Goal: Transaction & Acquisition: Purchase product/service

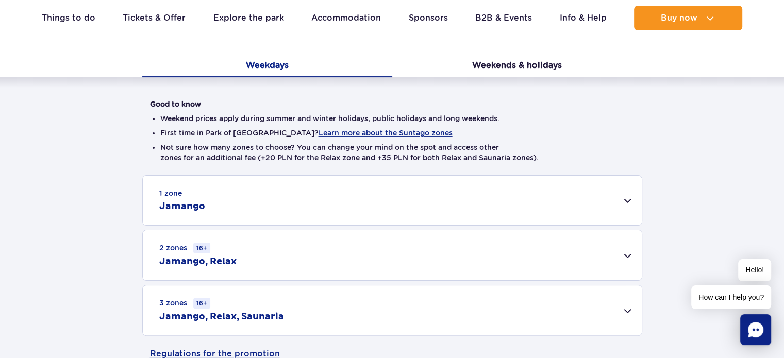
scroll to position [309, 0]
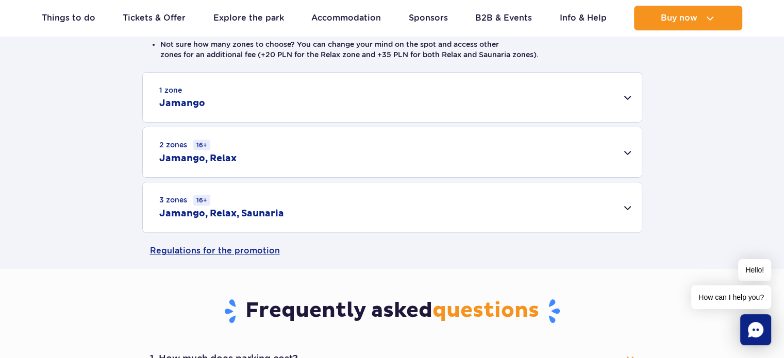
click at [311, 213] on div "3 zones 16+ Jamango, Relax, Saunaria" at bounding box center [392, 207] width 499 height 50
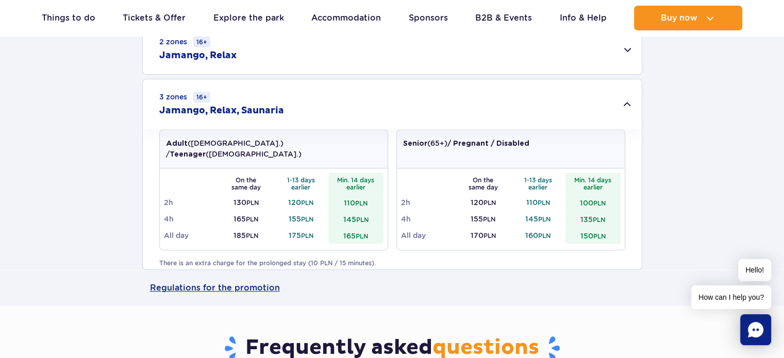
scroll to position [464, 0]
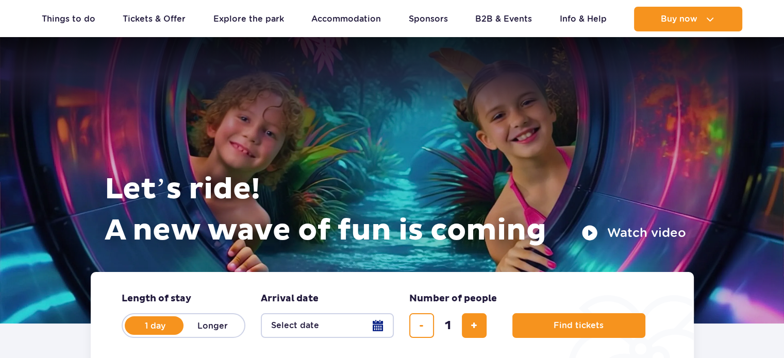
scroll to position [103, 0]
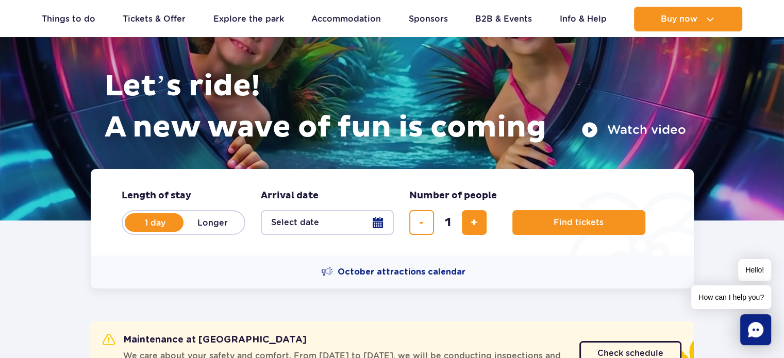
click at [208, 223] on label "Longer" at bounding box center [212, 223] width 59 height 22
click at [195, 231] on input "Longer" at bounding box center [188, 232] width 11 height 2
radio input "false"
radio input "true"
click at [375, 222] on button "Select date" at bounding box center [327, 222] width 133 height 25
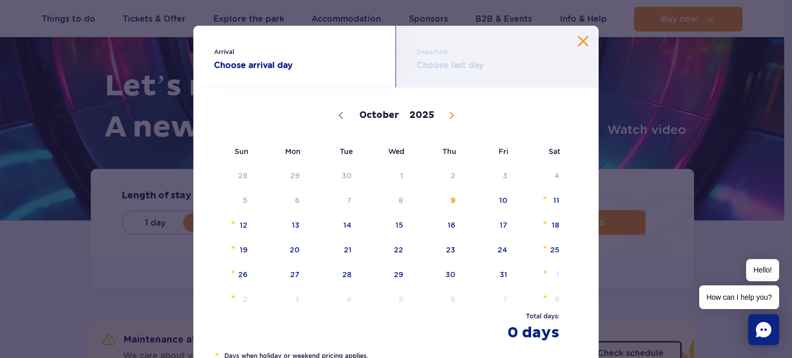
click at [448, 116] on icon at bounding box center [451, 115] width 7 height 7
select select "10"
click at [546, 168] on span "1" at bounding box center [541, 176] width 52 height 24
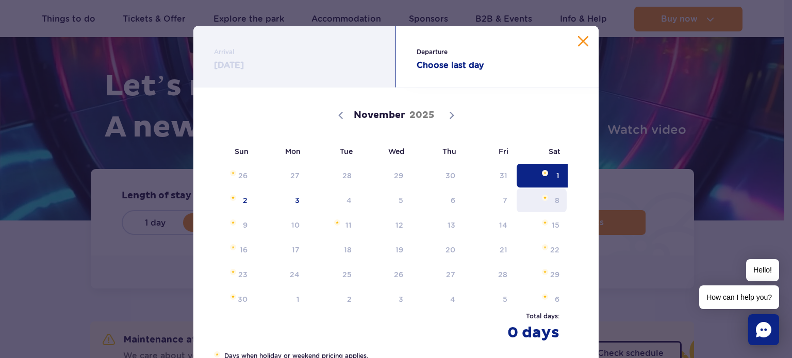
click at [546, 204] on span "8" at bounding box center [541, 201] width 52 height 24
click at [540, 179] on span "1" at bounding box center [541, 176] width 52 height 24
radio input "true"
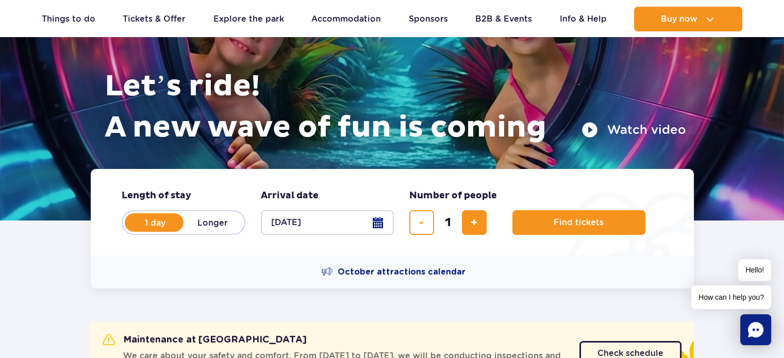
click at [324, 221] on button "[DATE]" at bounding box center [327, 222] width 133 height 25
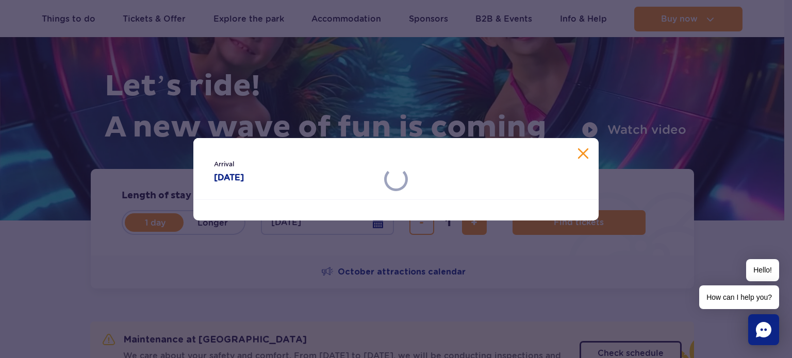
select select "10"
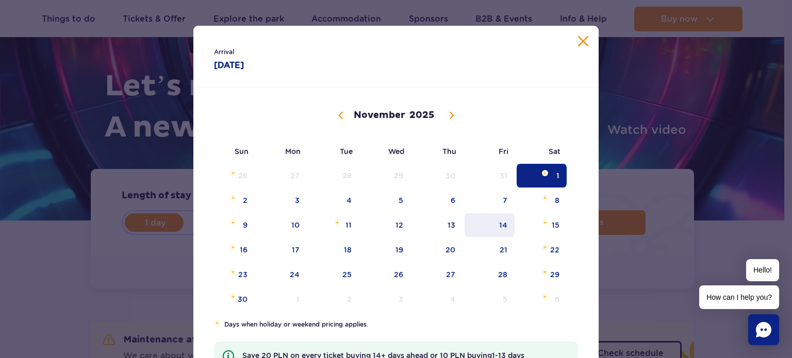
click at [501, 222] on span "14" at bounding box center [489, 225] width 52 height 24
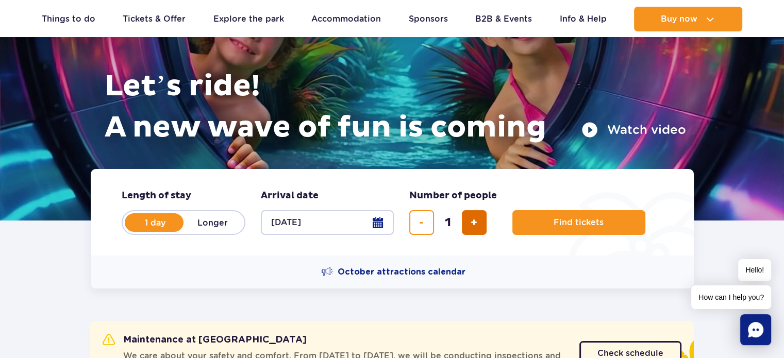
click at [477, 223] on span "add ticket" at bounding box center [474, 223] width 7 height 0
type input "3"
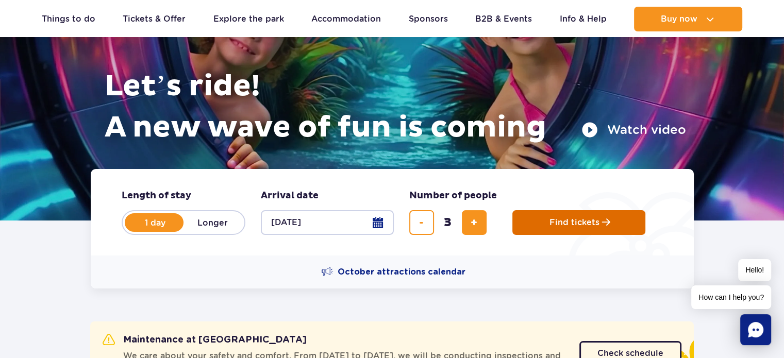
click at [586, 219] on span "Find tickets" at bounding box center [574, 222] width 50 height 9
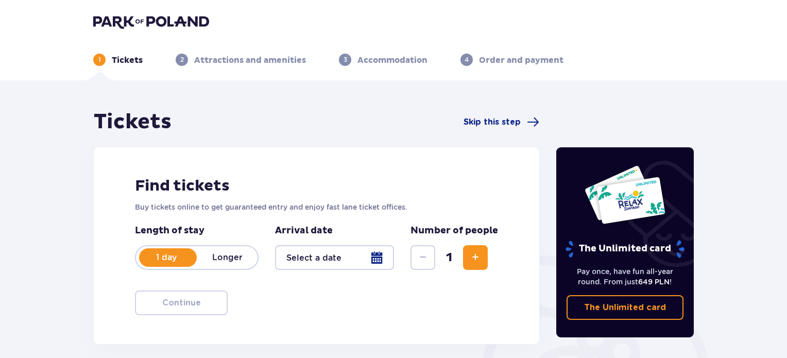
type input "[DATE]"
